Goal: Information Seeking & Learning: Learn about a topic

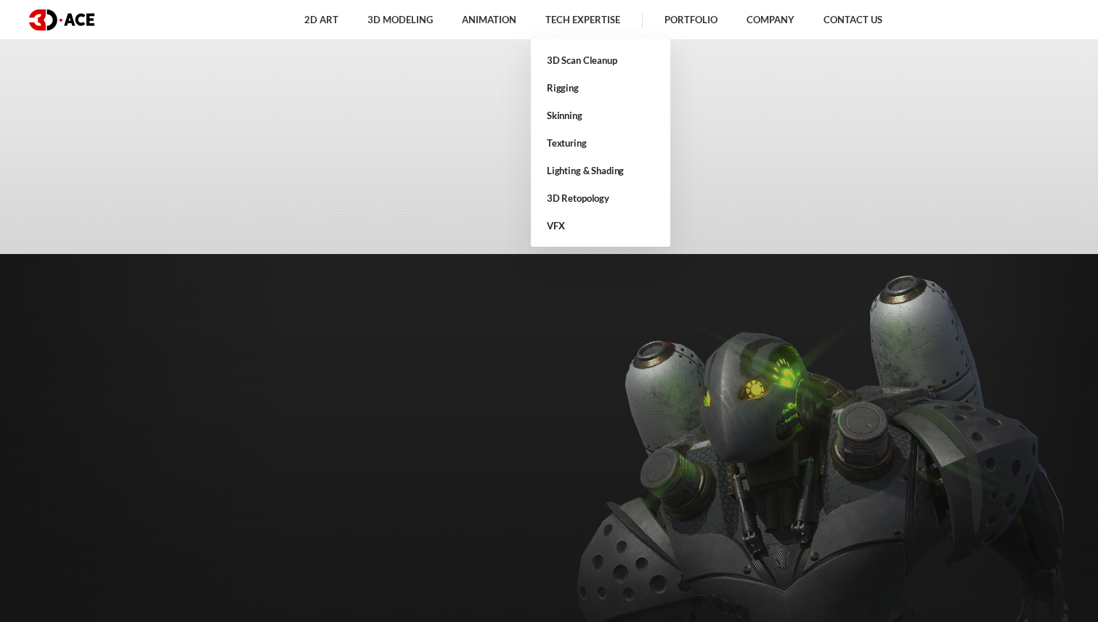
scroll to position [3574, 0]
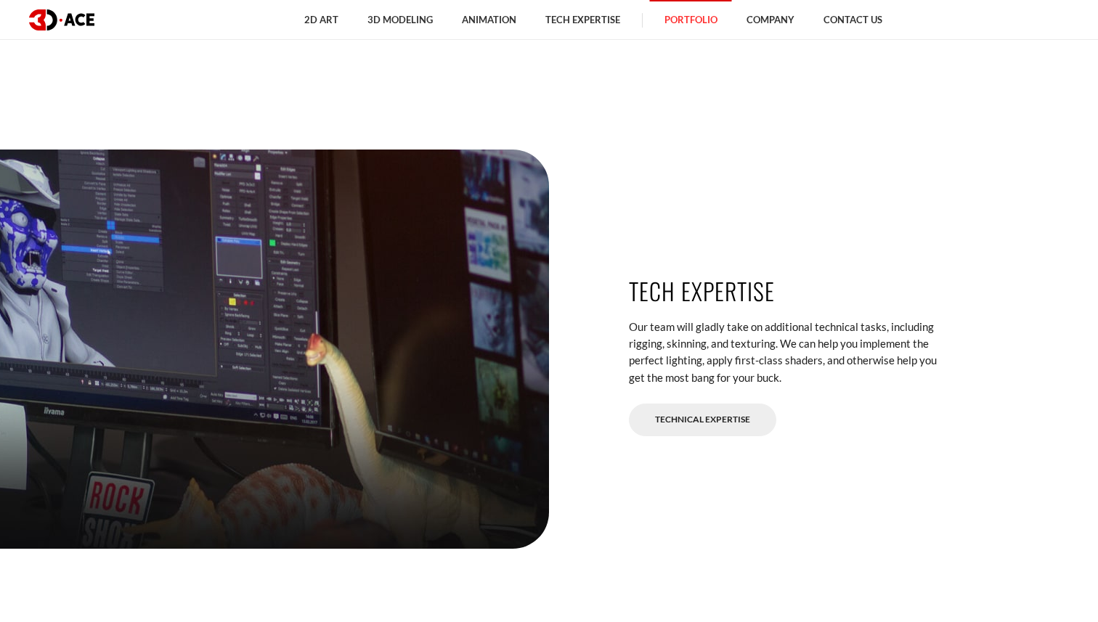
click at [690, 23] on link "Portfolio" at bounding box center [691, 20] width 82 height 40
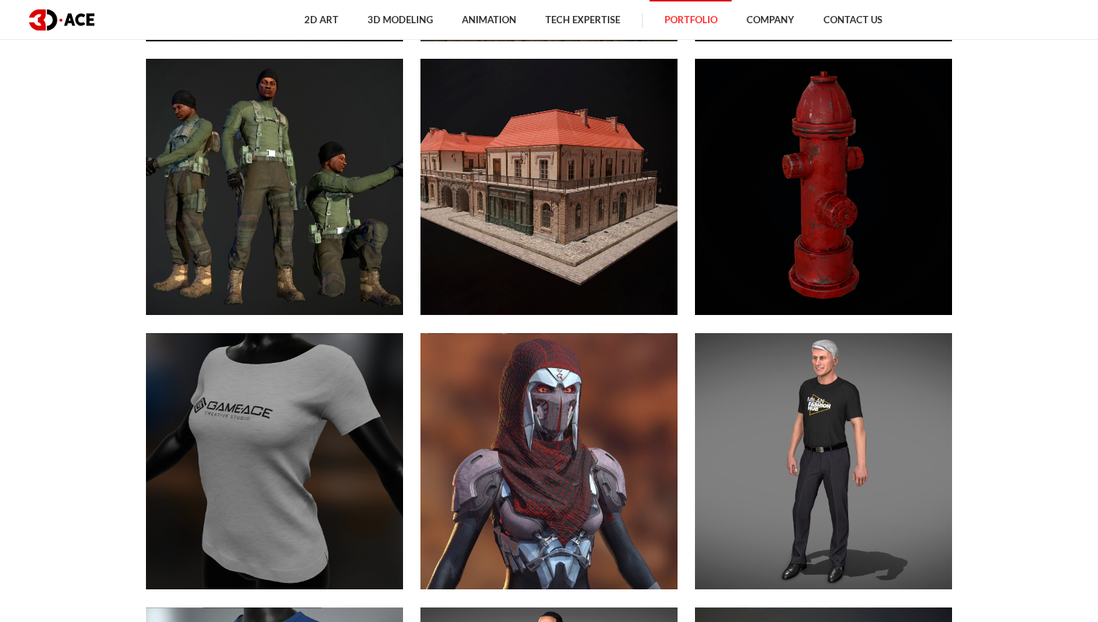
scroll to position [8256, 0]
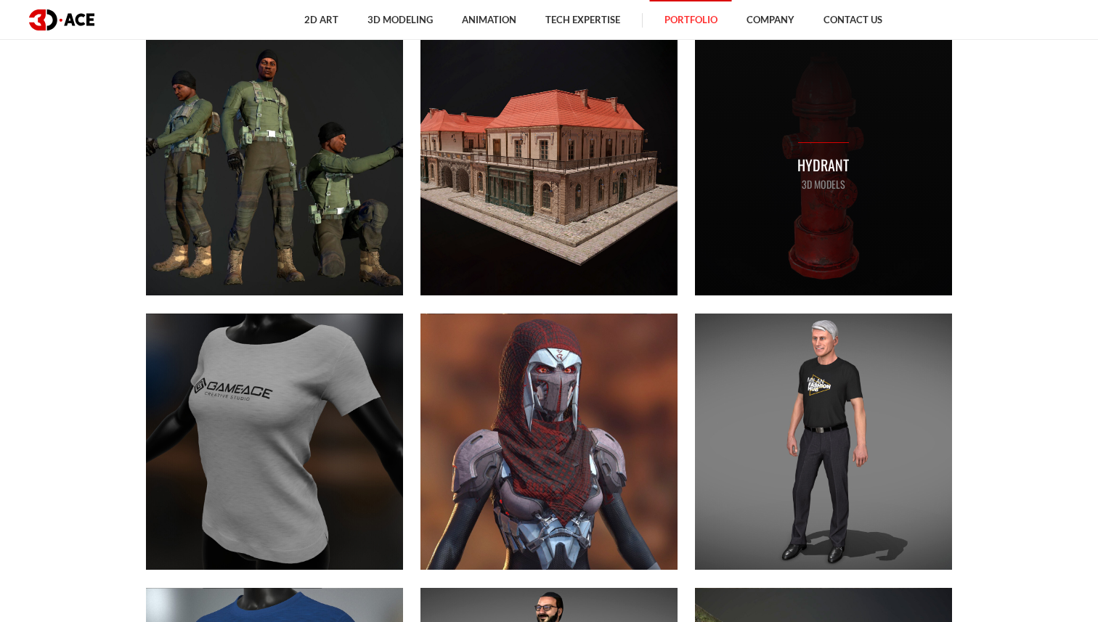
click at [748, 231] on div "Hydrant 3D MODELS" at bounding box center [823, 167] width 257 height 257
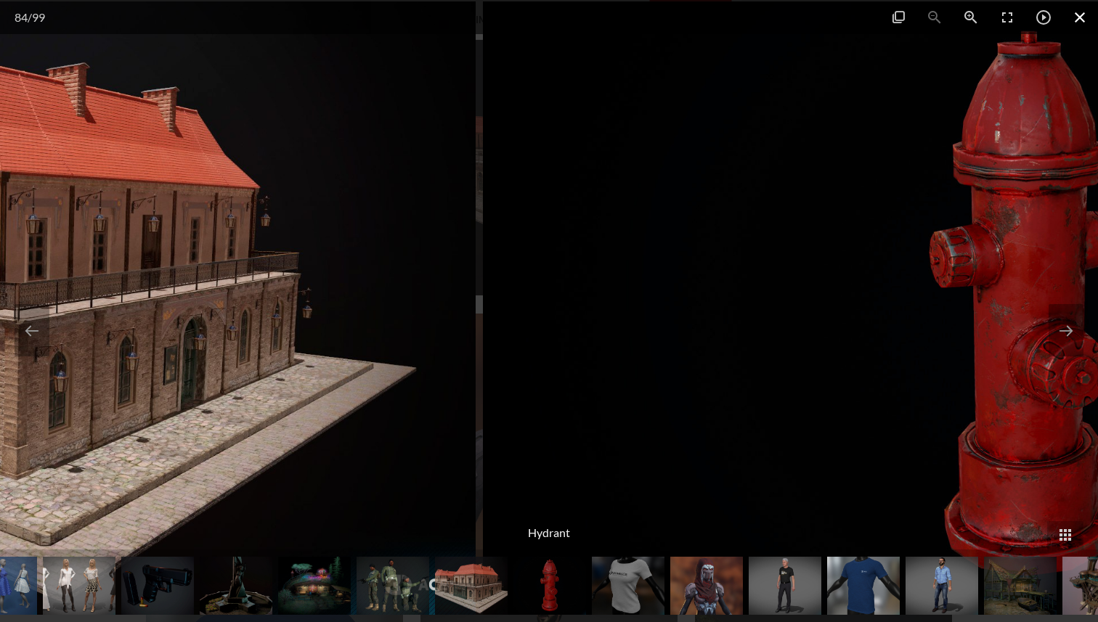
click at [1084, 21] on span at bounding box center [1080, 17] width 36 height 34
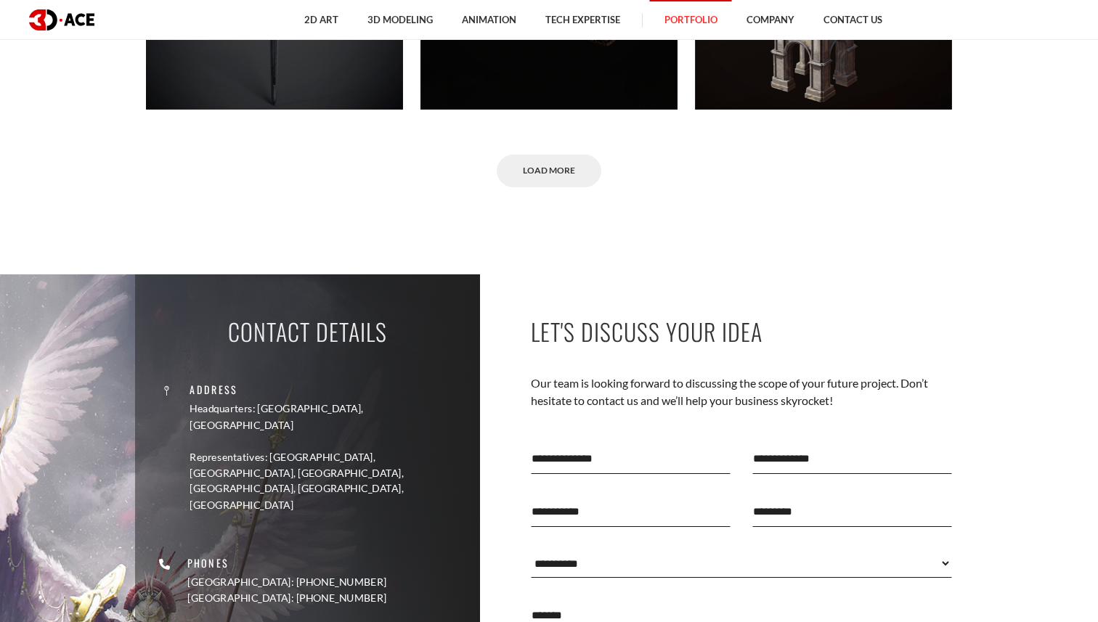
scroll to position [9828, 0]
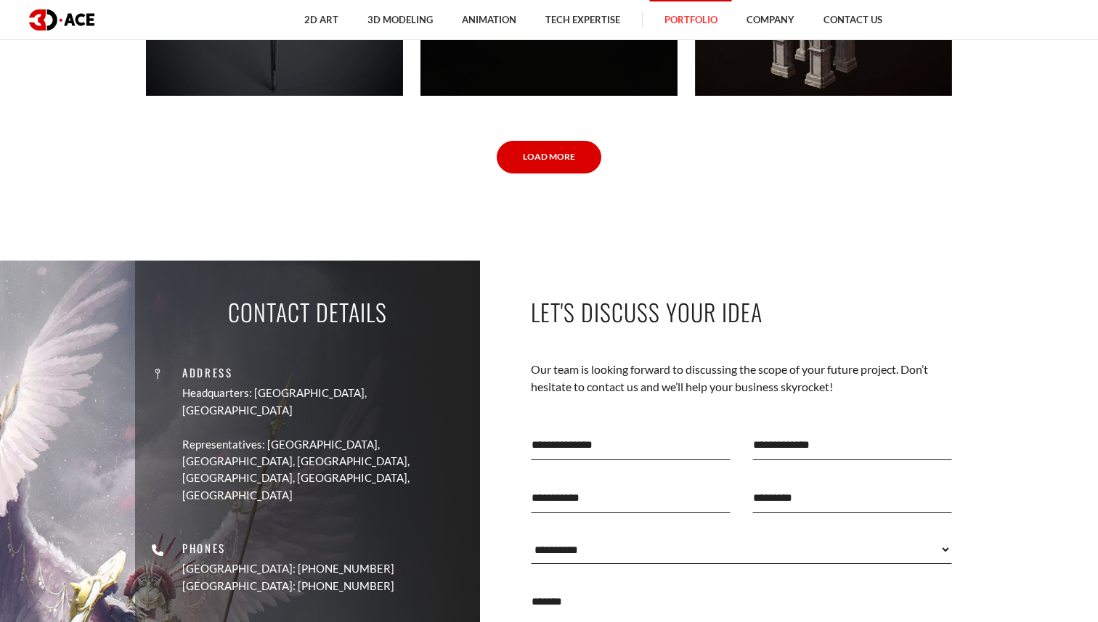
click at [580, 156] on link "Load More" at bounding box center [549, 157] width 105 height 33
click at [537, 162] on link "Load More" at bounding box center [549, 157] width 105 height 33
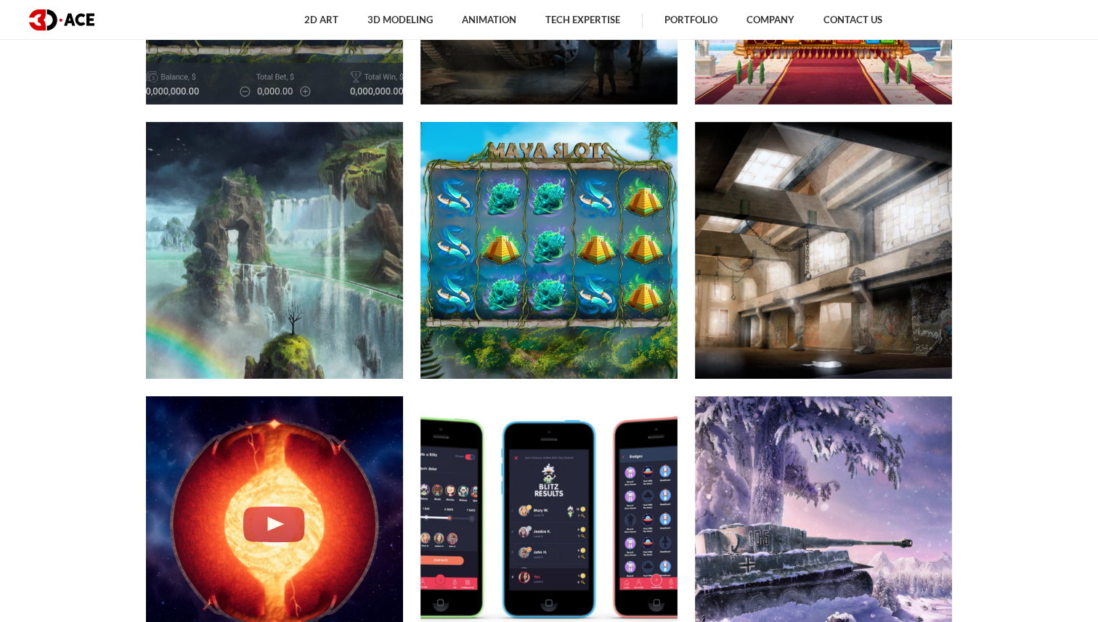
scroll to position [13352, 0]
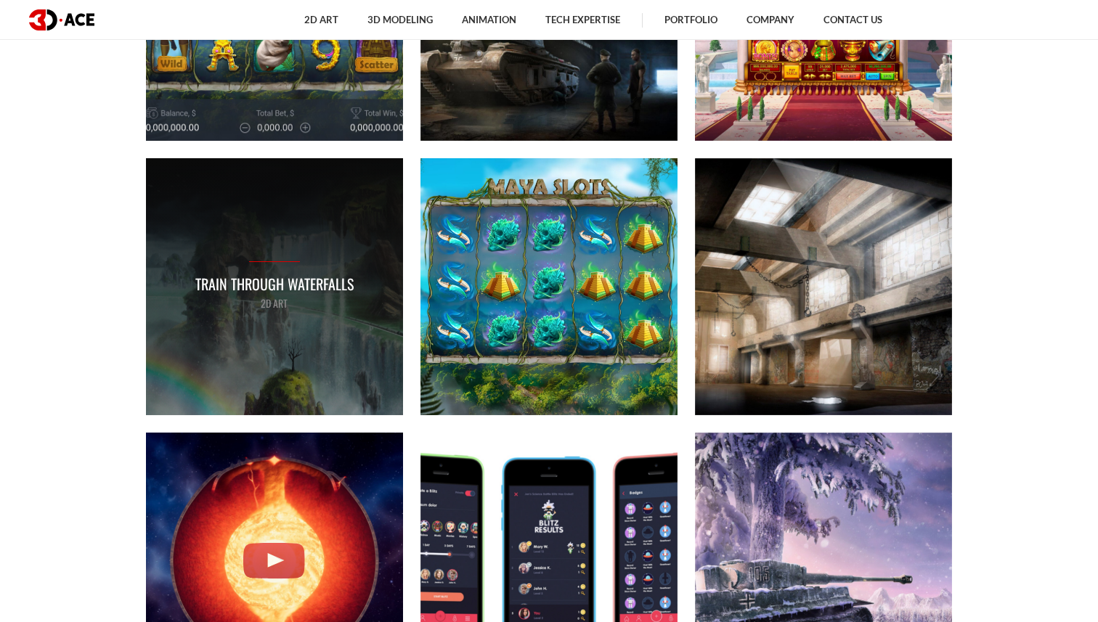
click at [304, 315] on div "Train through waterfalls 2D ART" at bounding box center [274, 286] width 257 height 257
